Goal: Task Accomplishment & Management: Use online tool/utility

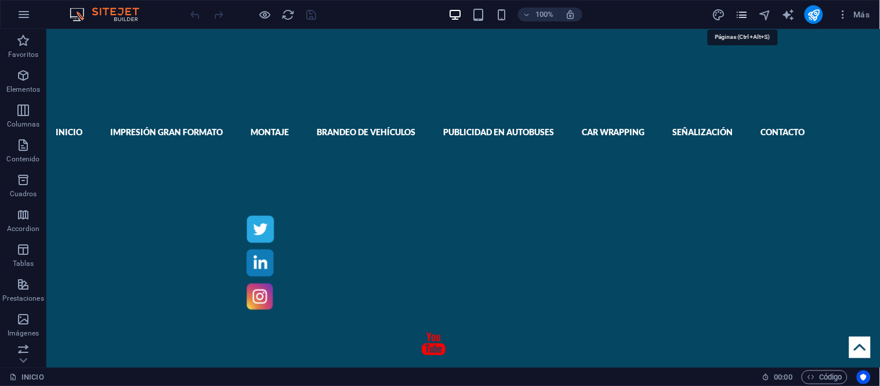
click at [744, 12] on icon "pages" at bounding box center [741, 14] width 13 height 13
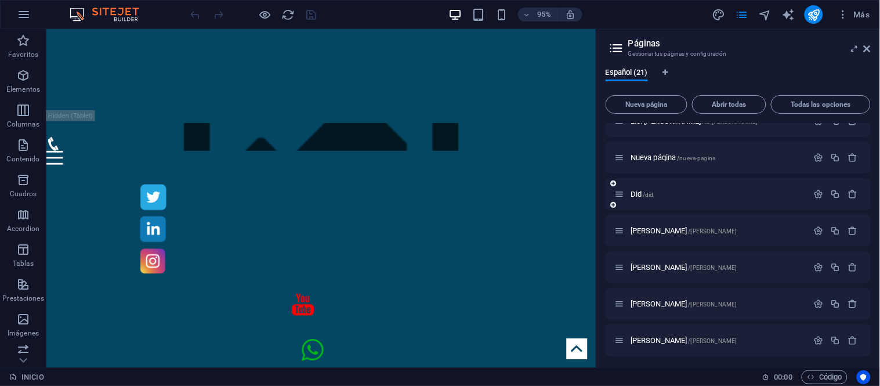
scroll to position [338, 0]
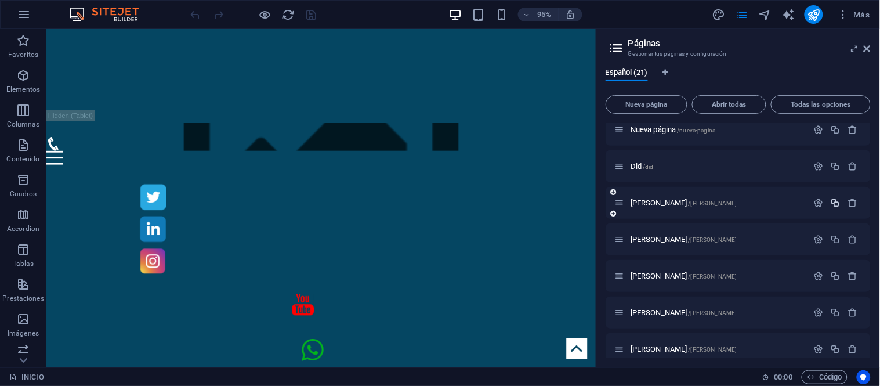
click at [830, 201] on icon "button" at bounding box center [835, 203] width 10 height 10
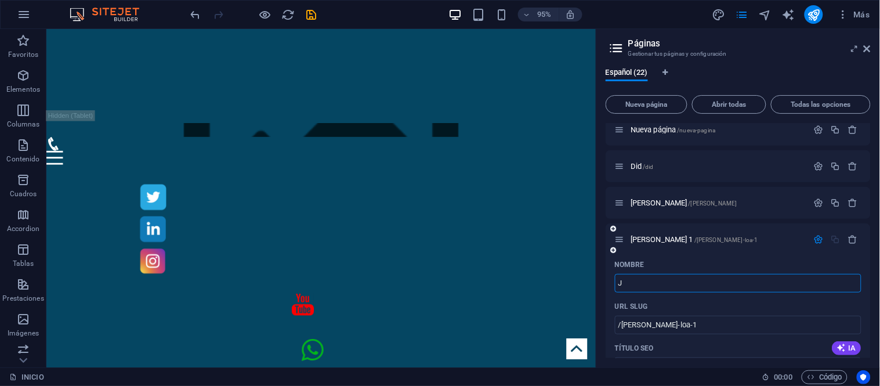
type input "Jo"
type input "/j"
type input "J"
type input "Johnath"
type input "/johna"
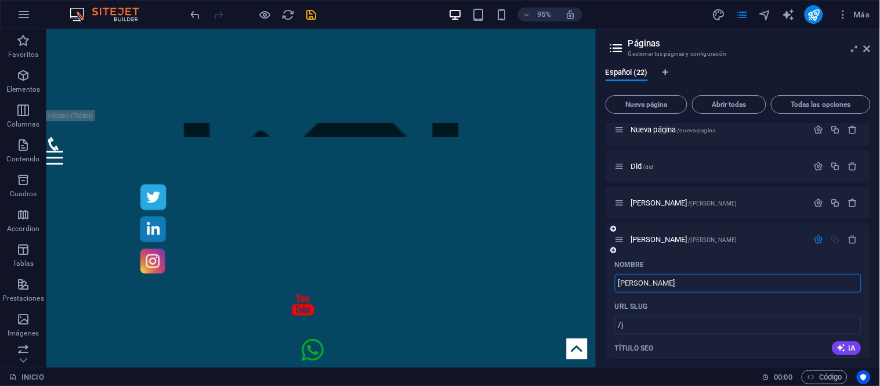
type input "Johna"
type input "Johnath"
type input "/johnathan"
type input "Johnathan"
type input "Johnat"
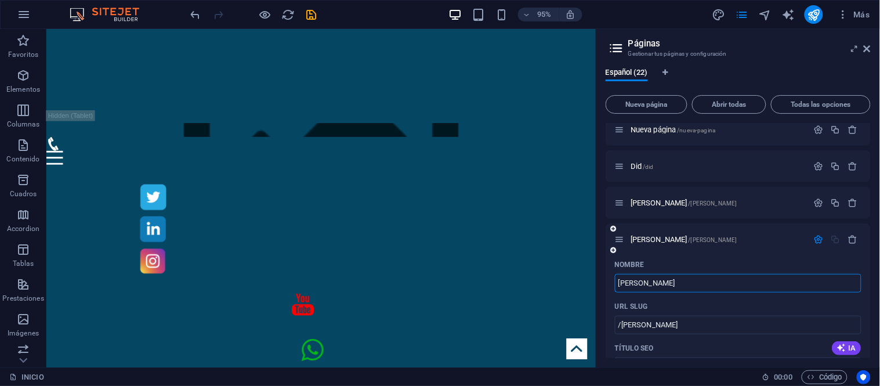
type input "/johnat"
type input "Johnat"
type input "Jon"
type input "/jo"
type input "Jo"
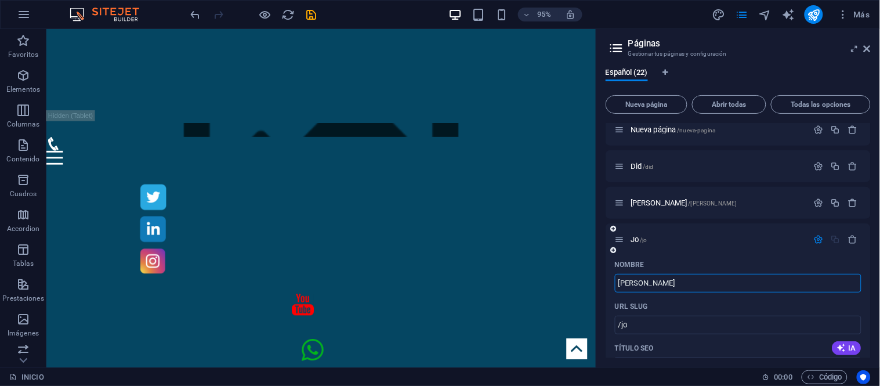
type input "Jo"
type input "/jonh"
type input "Jonh"
type input "John"
type input "/jo"
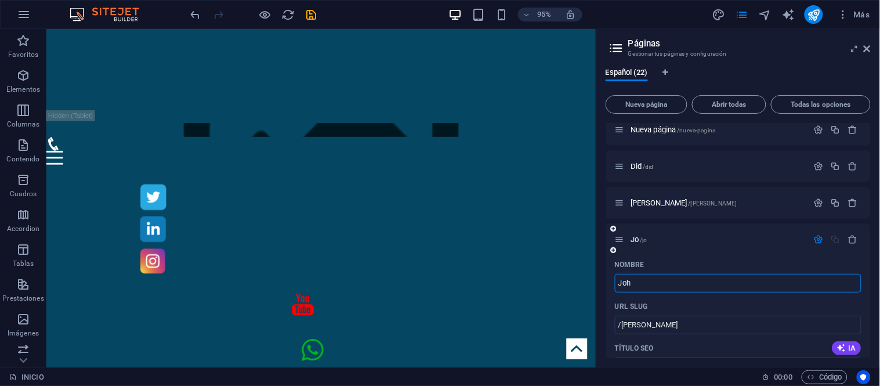
type input "Jo"
type input "Johna"
type input "/john"
type input "John"
type input "Johnatan"
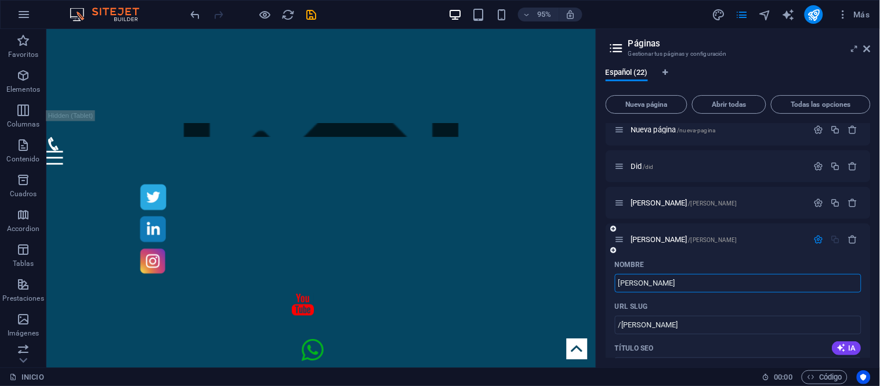
type input "/johnat"
type input "Johnat"
type input "Johnatan"
type input "/johnatan"
type input "Johnatan"
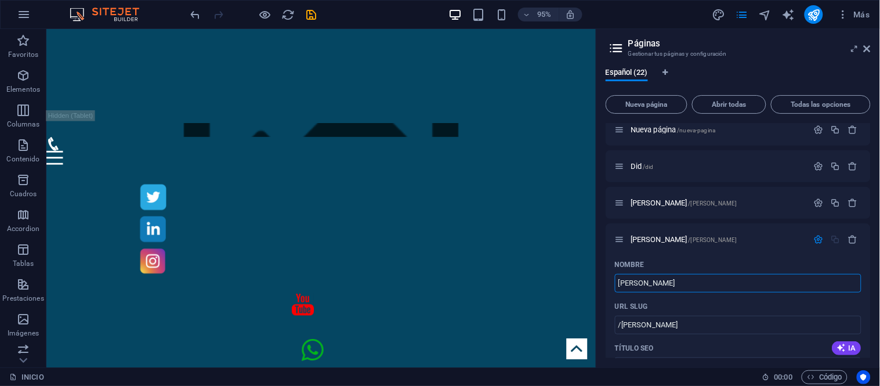
type input "Johnatan"
click at [658, 282] on input "Johnatan" at bounding box center [738, 283] width 246 height 19
type input "/"
type input "Jonatha"
type input "/jona"
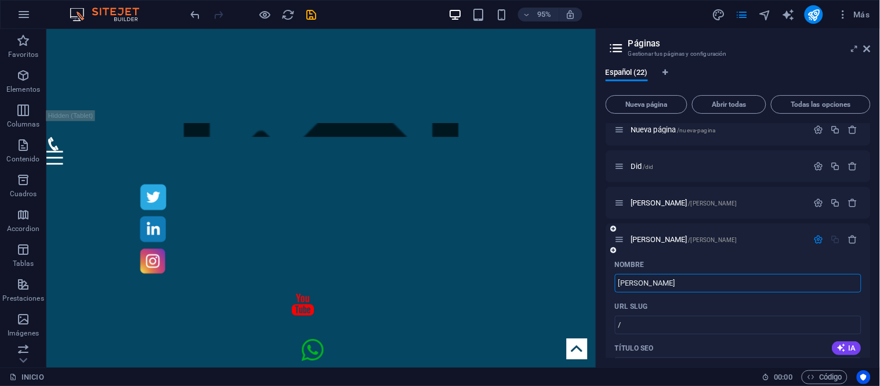
type input "Jona"
type input "Jonathan"
type input "/jonathan"
type input "Jonathan"
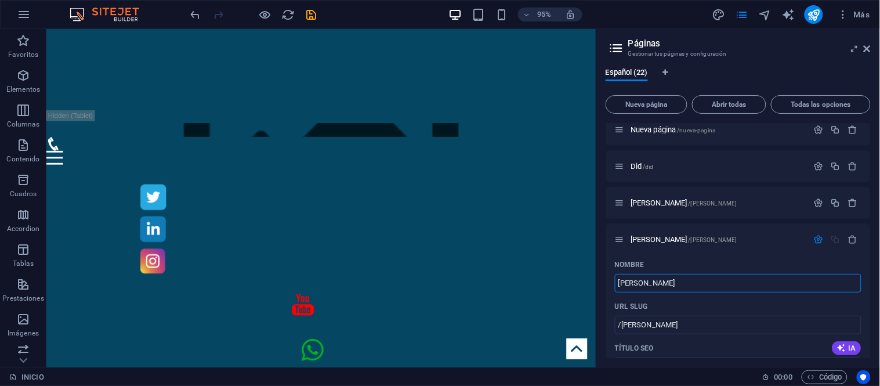
type input "Jonathan"
click at [663, 283] on input "Jonathan" at bounding box center [738, 283] width 246 height 19
type input "Jonathan g"
type input "Jonathan"
type input "Jonathan g"
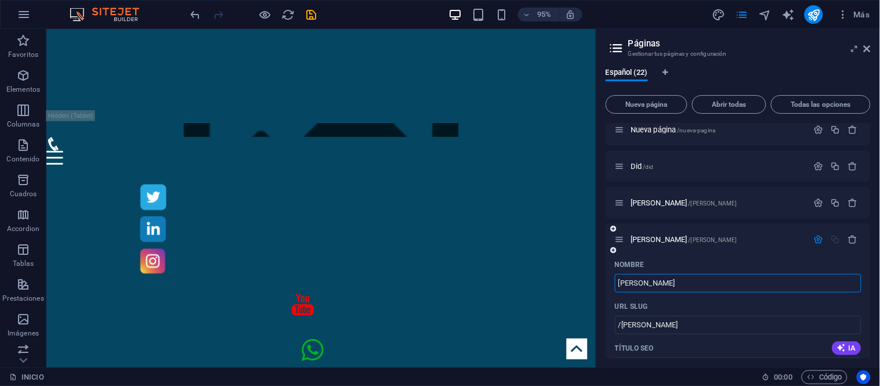
type input "/jonathan-g"
type input "Jonathan g"
type input "Jonathan G"
type input "/jonathan"
type input "Jonathan"
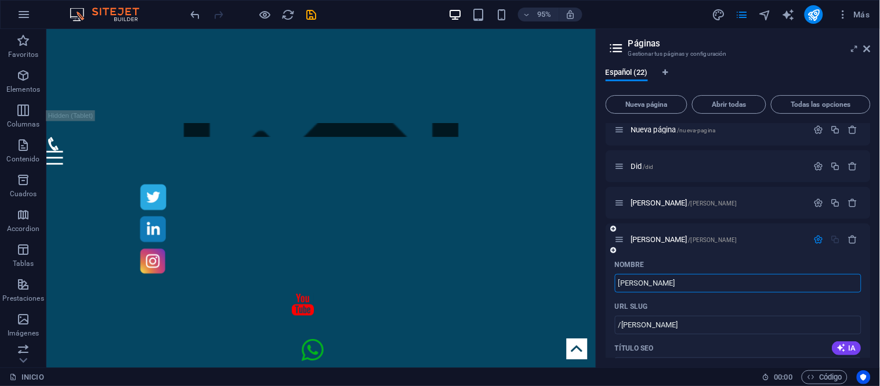
type input "Jonathan Go"
type input "/jonathan-g"
type input "Jonathan G"
type input "[PERSON_NAME]"
type input "/[PERSON_NAME]"
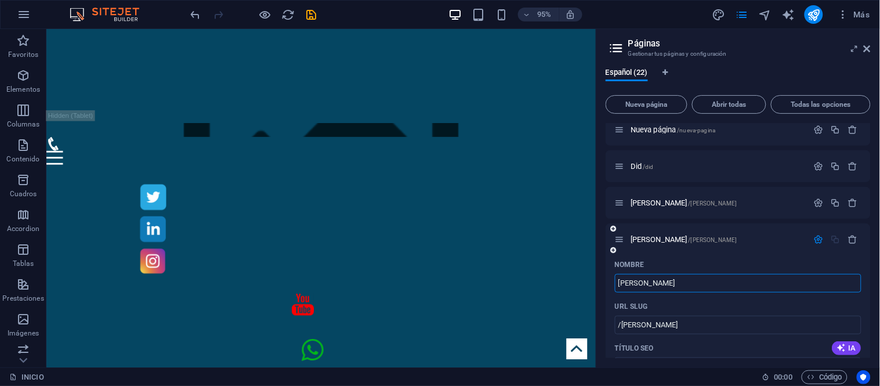
type input "[PERSON_NAME]"
click at [757, 206] on div "[PERSON_NAME] /[PERSON_NAME]" at bounding box center [711, 202] width 193 height 13
click at [677, 239] on span "Jonathan Gonzalez /jonathan-gonzalez" at bounding box center [683, 239] width 107 height 9
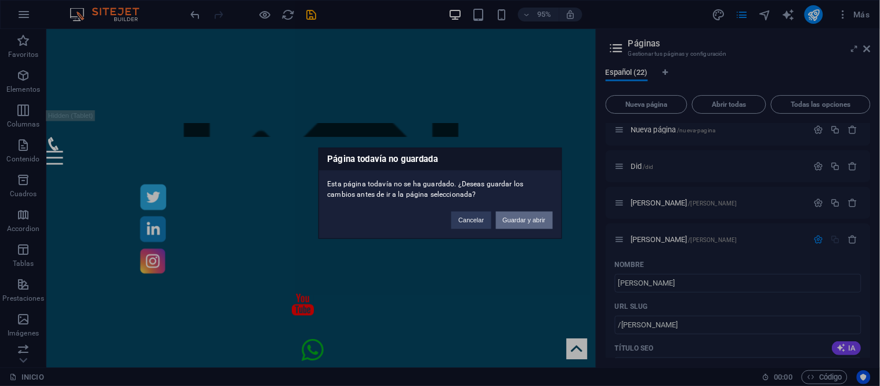
click at [517, 217] on button "Guardar y abrir" at bounding box center [524, 219] width 57 height 17
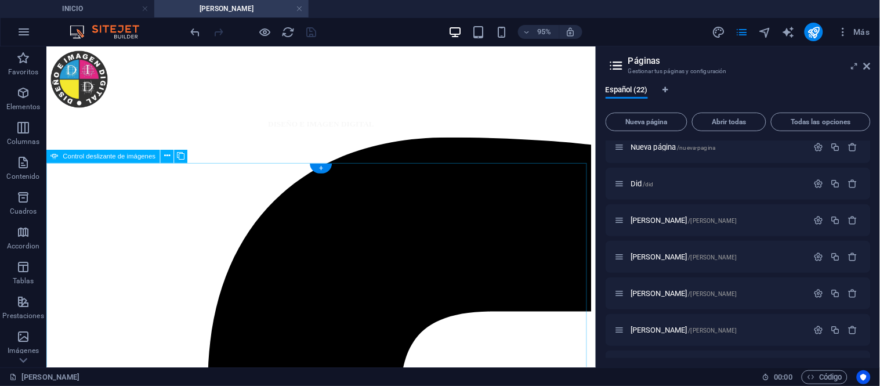
scroll to position [0, 0]
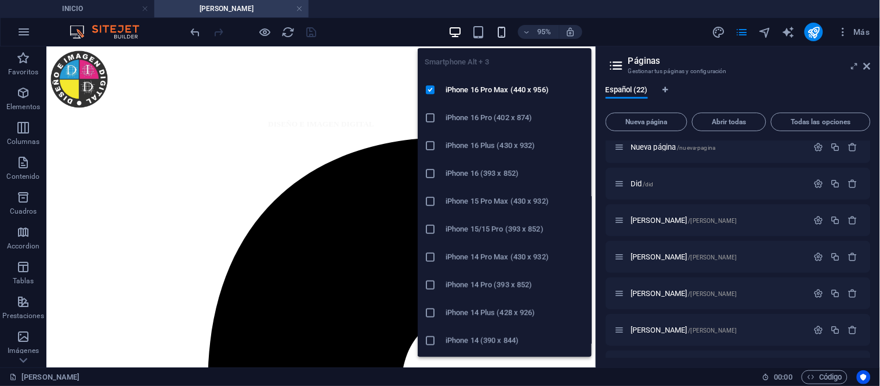
click at [503, 38] on icon "button" at bounding box center [501, 32] width 13 height 13
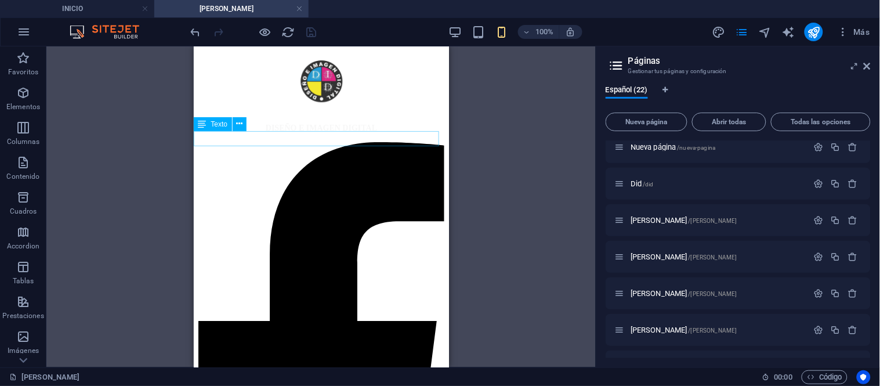
click at [812, 30] on icon "publish" at bounding box center [813, 32] width 13 height 13
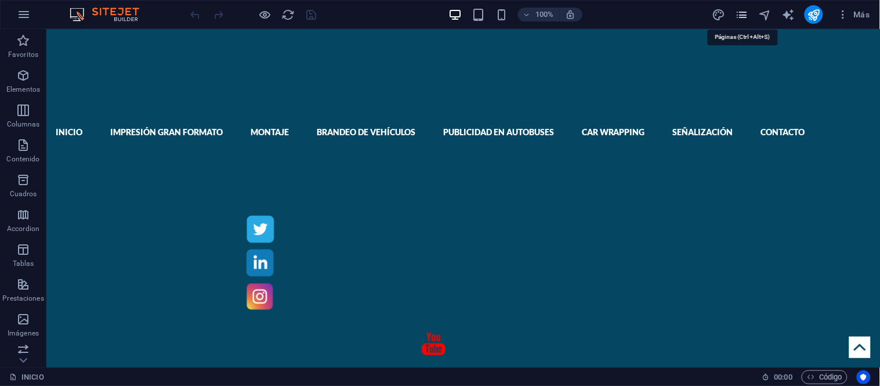
click at [744, 12] on icon "pages" at bounding box center [741, 14] width 13 height 13
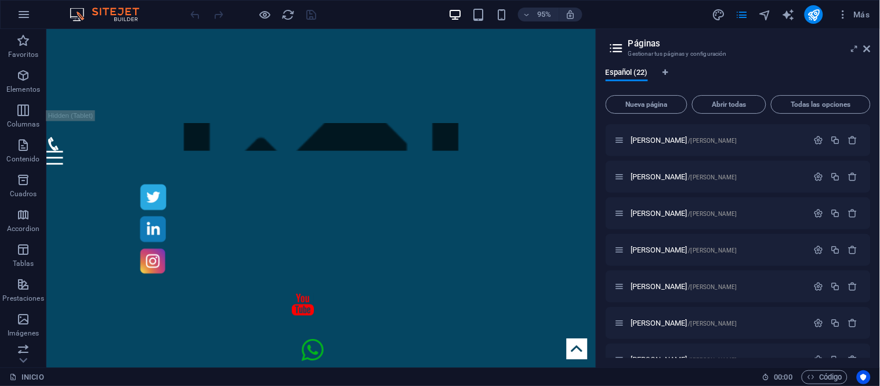
scroll to position [374, 0]
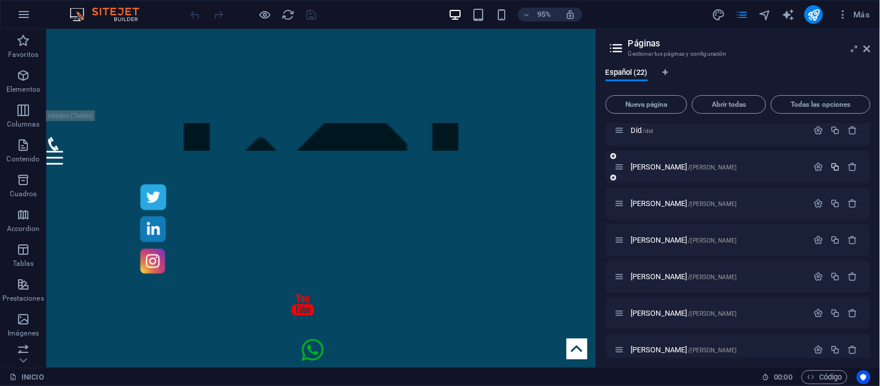
click at [833, 162] on icon "button" at bounding box center [835, 167] width 10 height 10
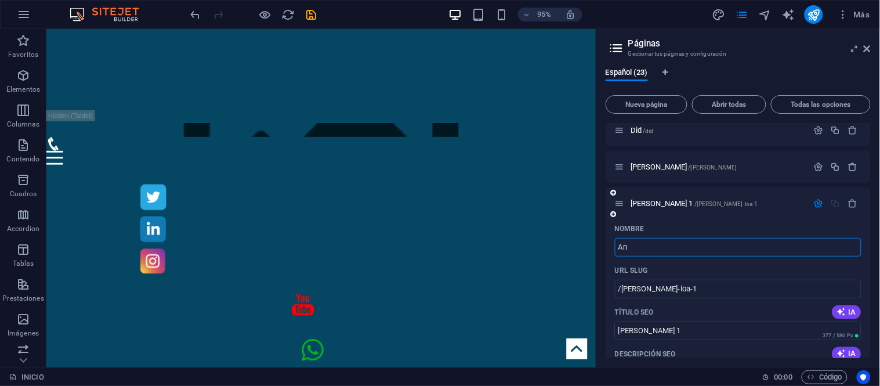
type input "An"
type input "/an"
type input "An"
type input "[PERSON_NAME]"
type input "/[PERSON_NAME]"
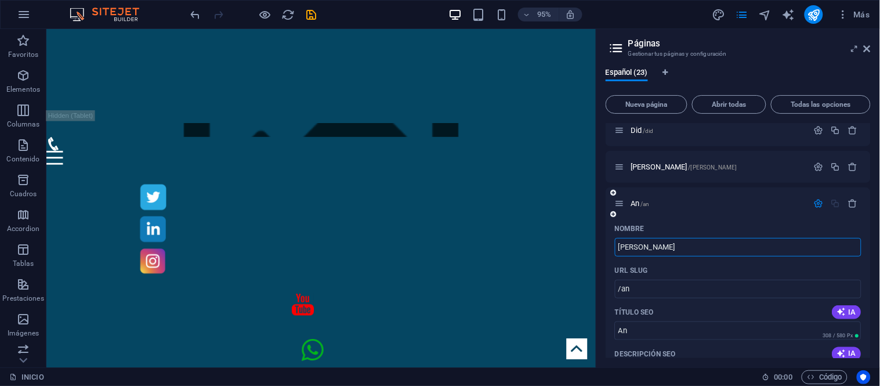
type input "[PERSON_NAME]"
type input "/[PERSON_NAME]"
type input "[PERSON_NAME]"
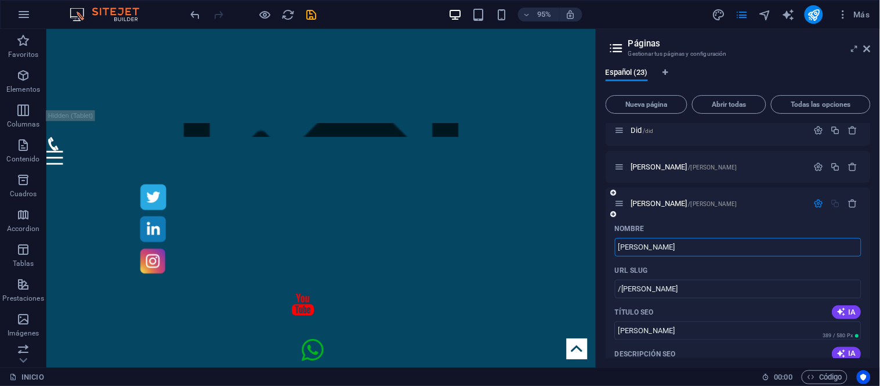
type input "/[PERSON_NAME]"
type input "[PERSON_NAME]"
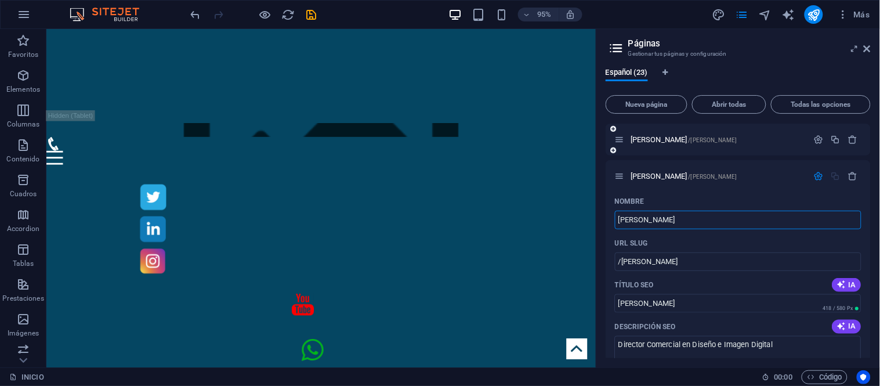
scroll to position [310, 0]
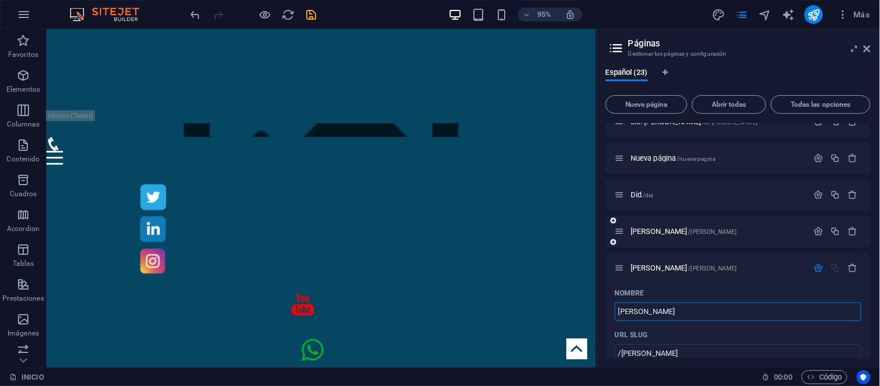
type input "[PERSON_NAME]"
click at [745, 234] on div "[PERSON_NAME] /[PERSON_NAME]" at bounding box center [711, 230] width 193 height 13
click at [745, 230] on p "[PERSON_NAME] /[PERSON_NAME]" at bounding box center [717, 231] width 174 height 8
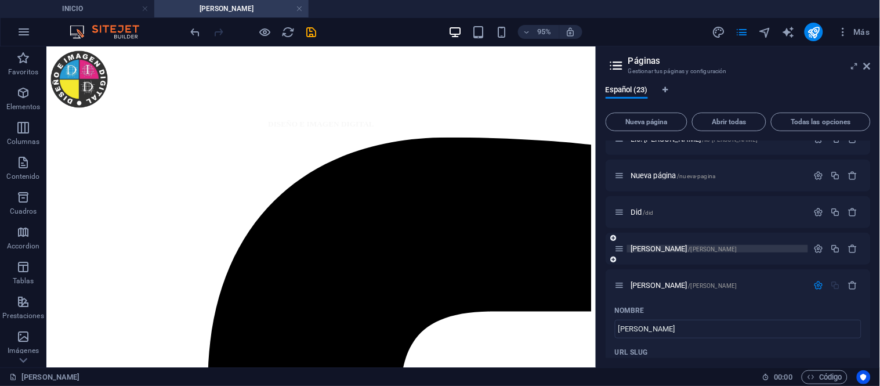
scroll to position [0, 0]
click at [706, 332] on input "[PERSON_NAME]" at bounding box center [738, 329] width 246 height 19
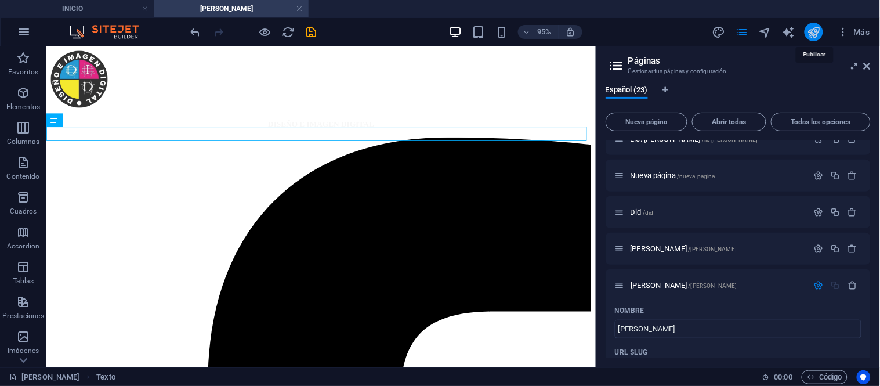
click at [818, 32] on icon "publish" at bounding box center [813, 32] width 13 height 13
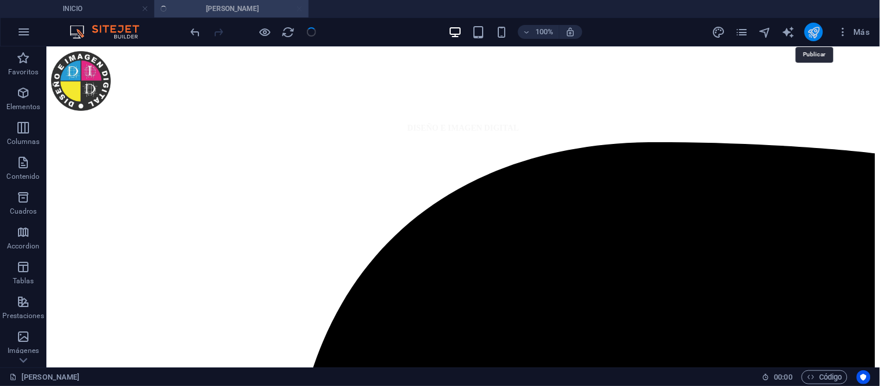
click at [818, 32] on icon "publish" at bounding box center [813, 32] width 13 height 13
